Goal: Download file/media

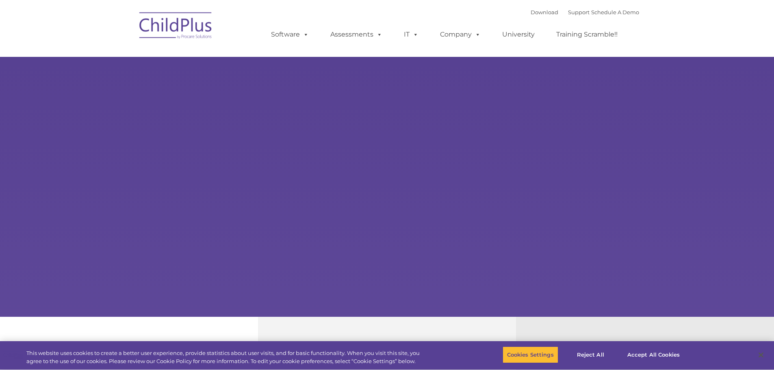
select select "MEDIUM"
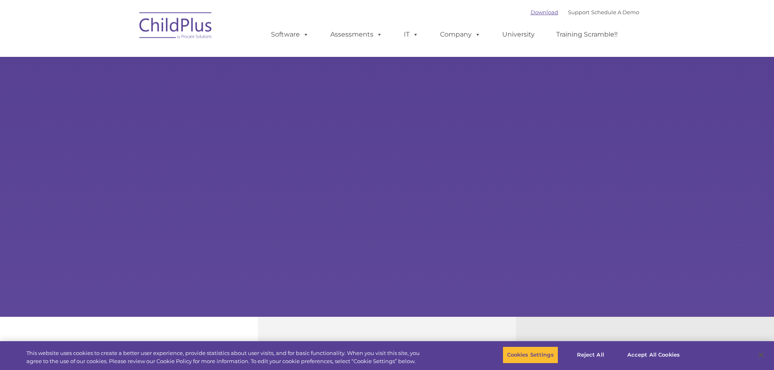
click at [533, 13] on link "Download" at bounding box center [545, 12] width 28 height 7
